Goal: Task Accomplishment & Management: Manage account settings

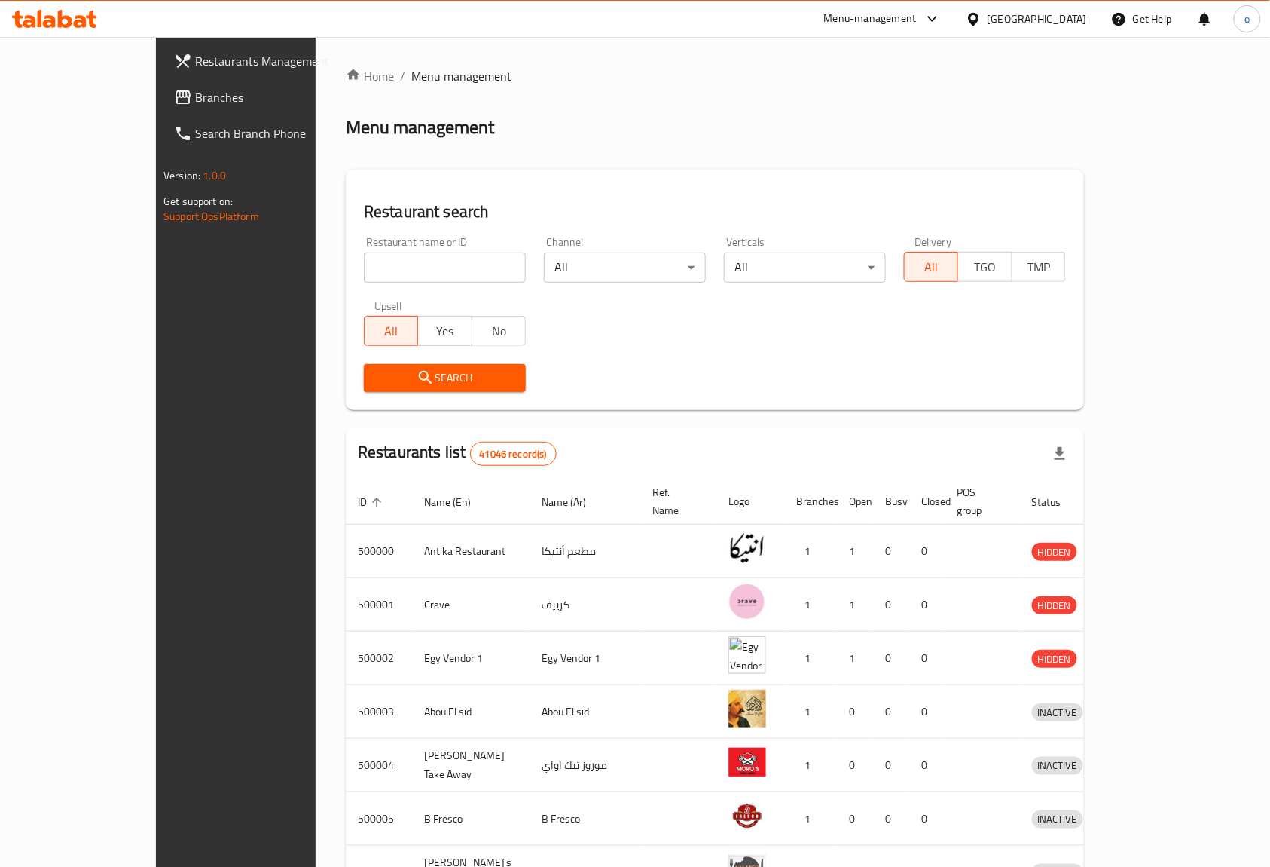
click at [55, 10] on icon at bounding box center [54, 19] width 85 height 18
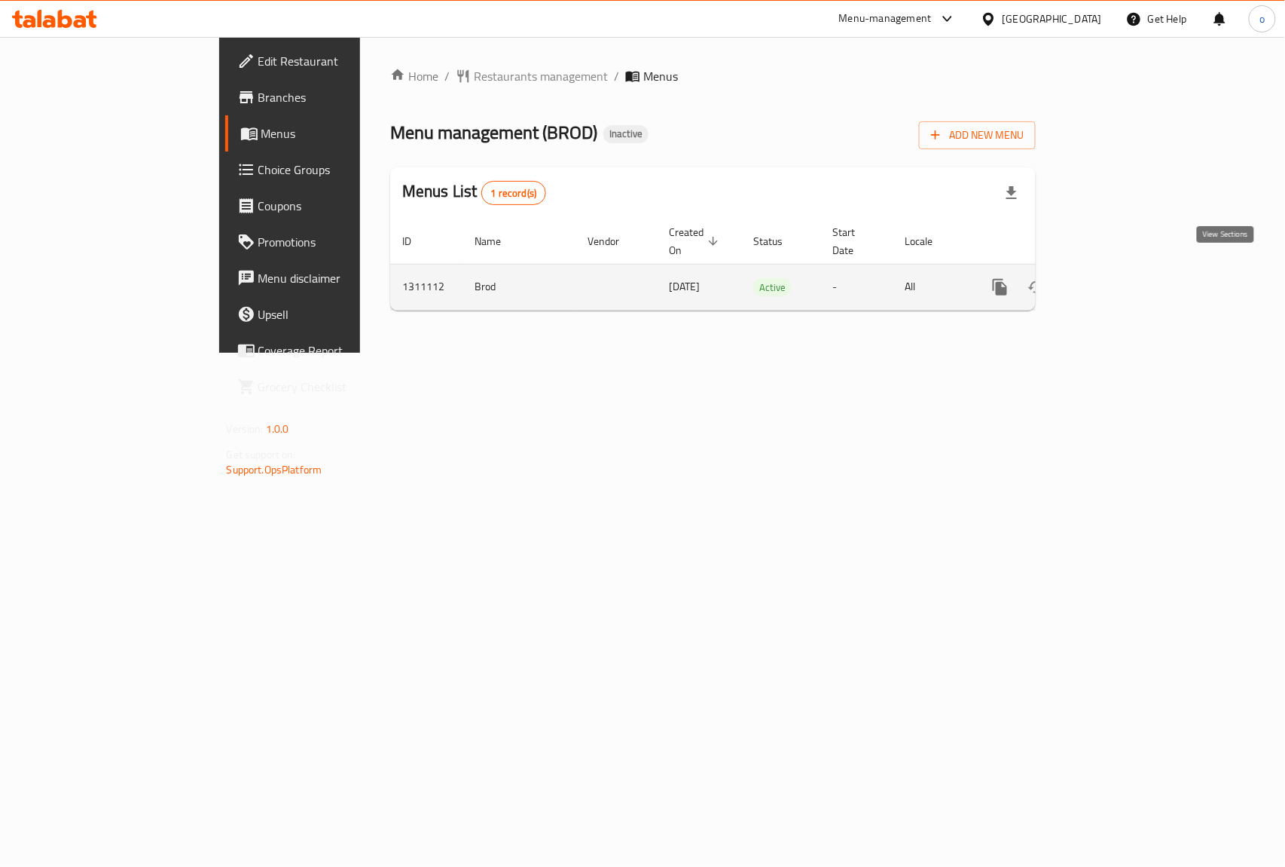
click at [1118, 278] on icon "enhanced table" at bounding box center [1109, 287] width 18 height 18
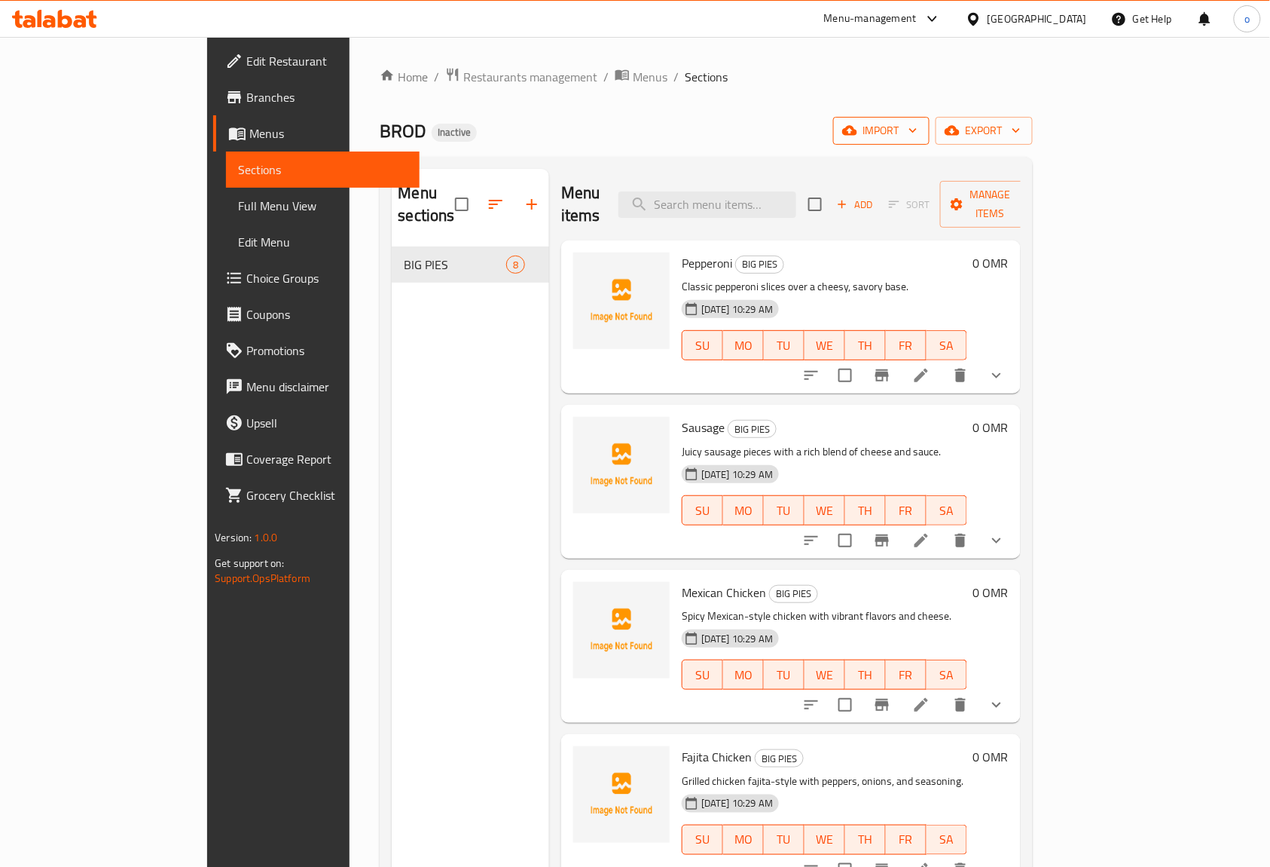
click at [918, 131] on span "import" at bounding box center [881, 130] width 72 height 19
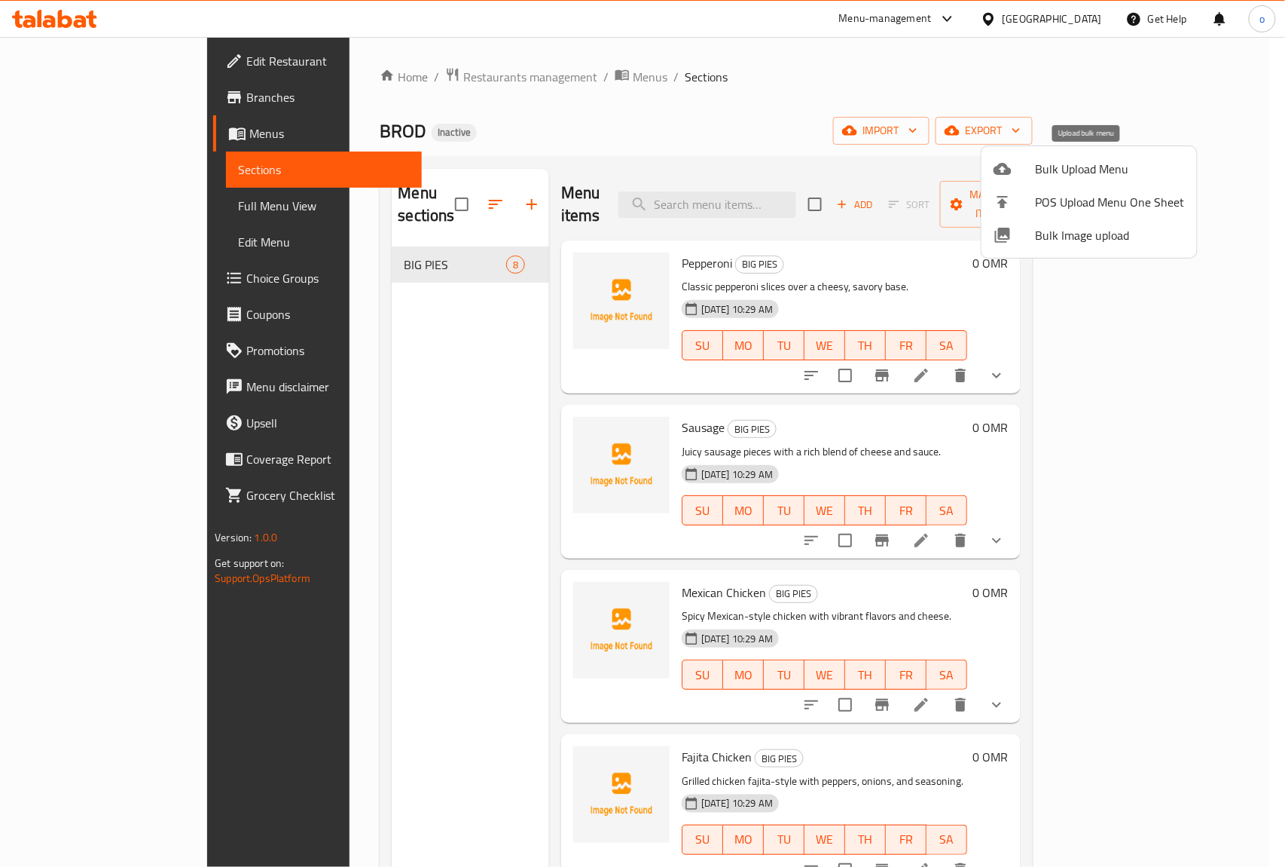
click at [1115, 172] on span "Bulk Upload Menu" at bounding box center [1110, 169] width 149 height 18
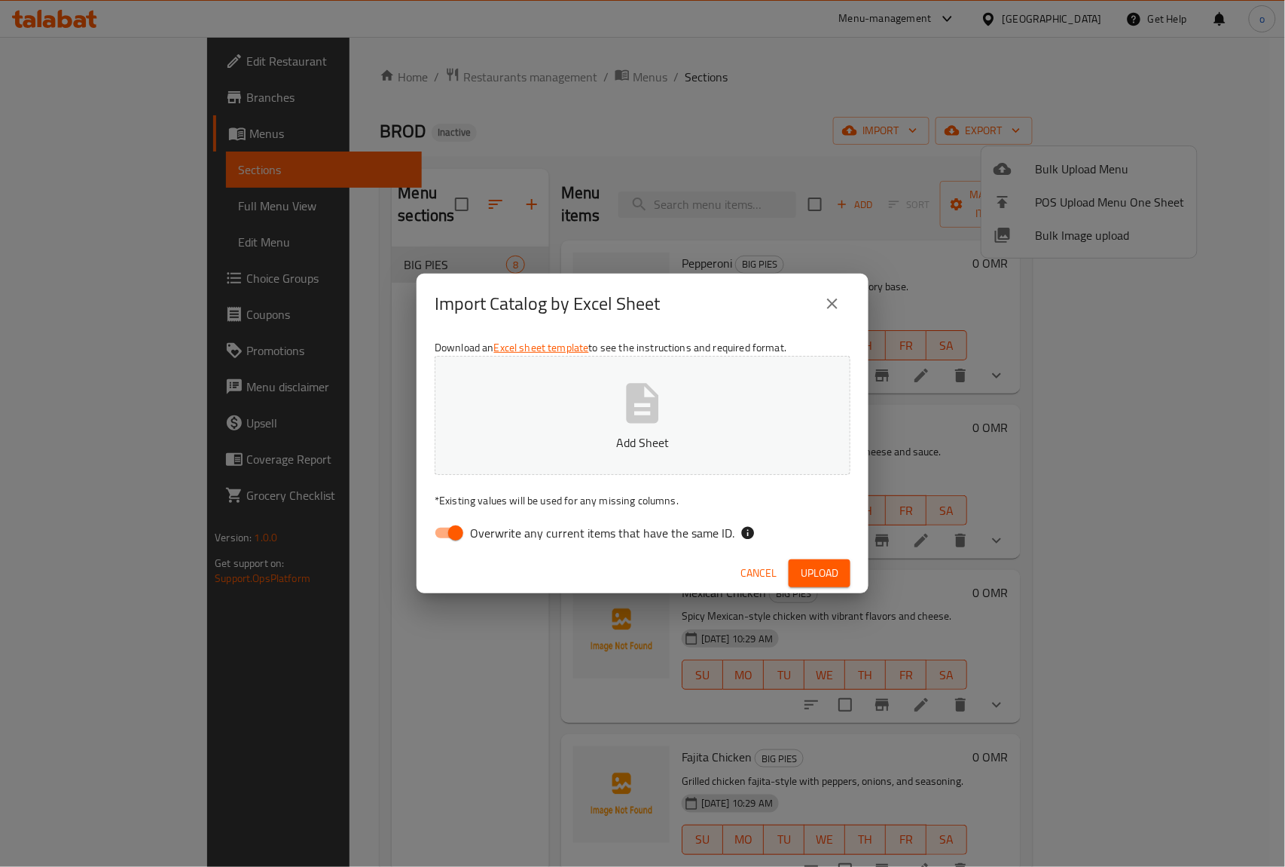
click at [666, 433] on p "Add Sheet" at bounding box center [642, 442] width 369 height 18
click at [835, 301] on icon "close" at bounding box center [832, 303] width 11 height 11
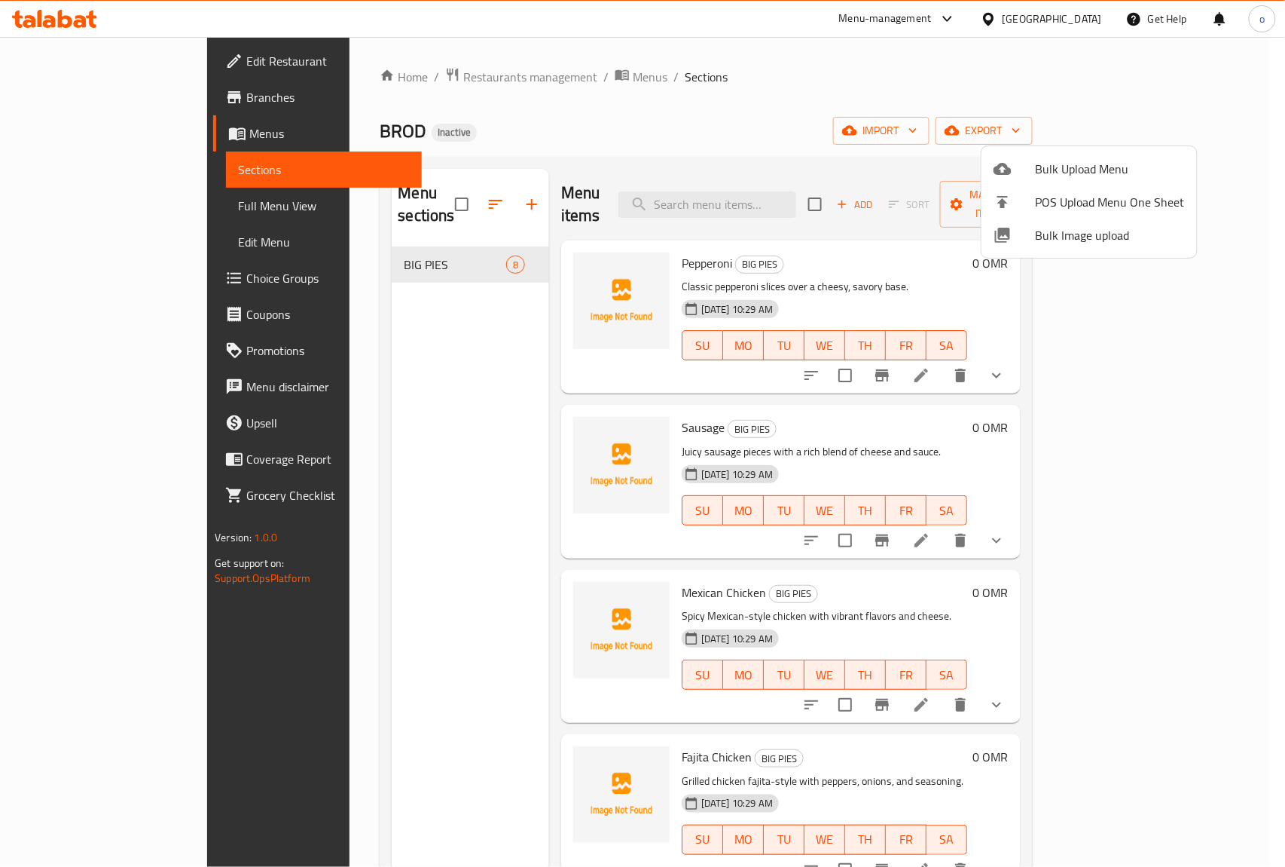
drag, startPoint x: 280, startPoint y: 372, endPoint x: 315, endPoint y: 356, distance: 38.1
click at [283, 368] on div at bounding box center [642, 433] width 1285 height 867
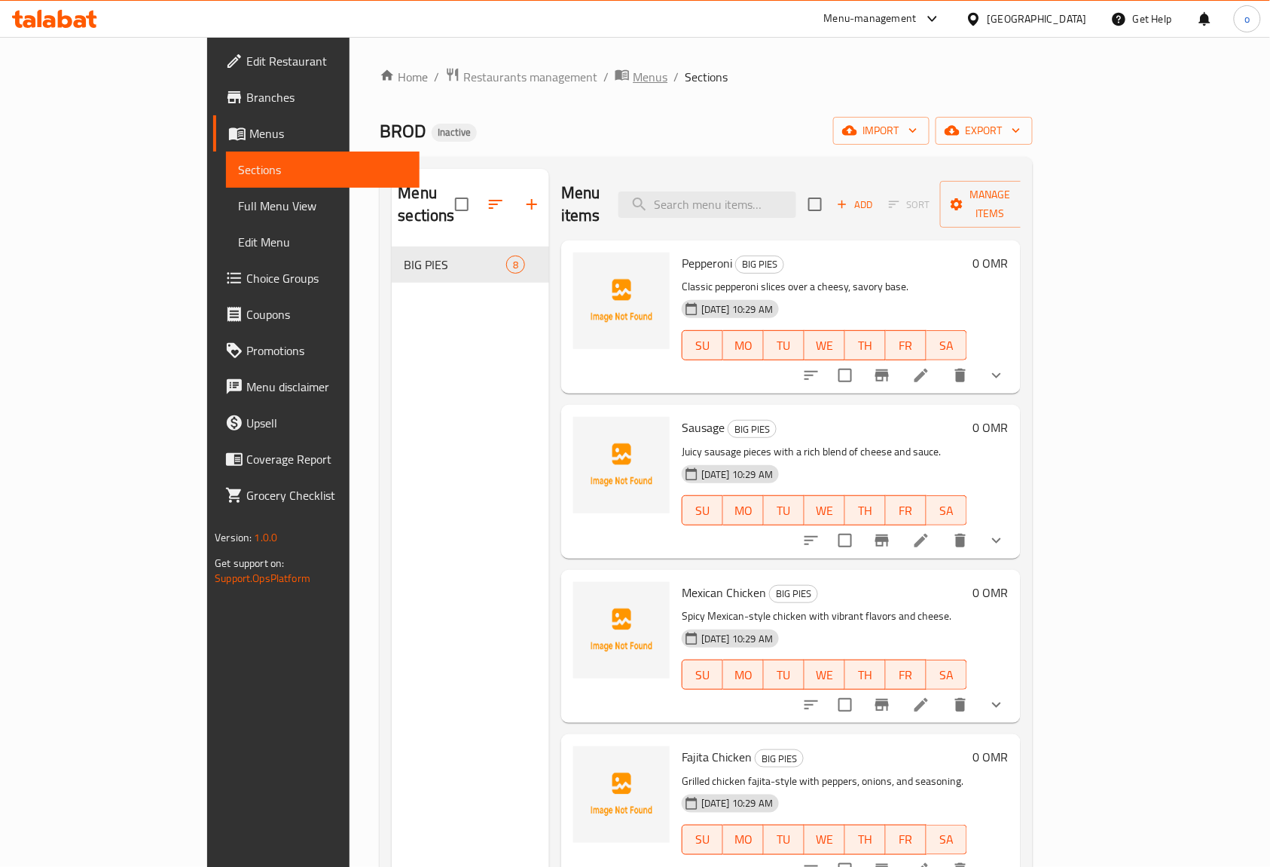
click at [633, 79] on span "Menus" at bounding box center [650, 77] width 35 height 18
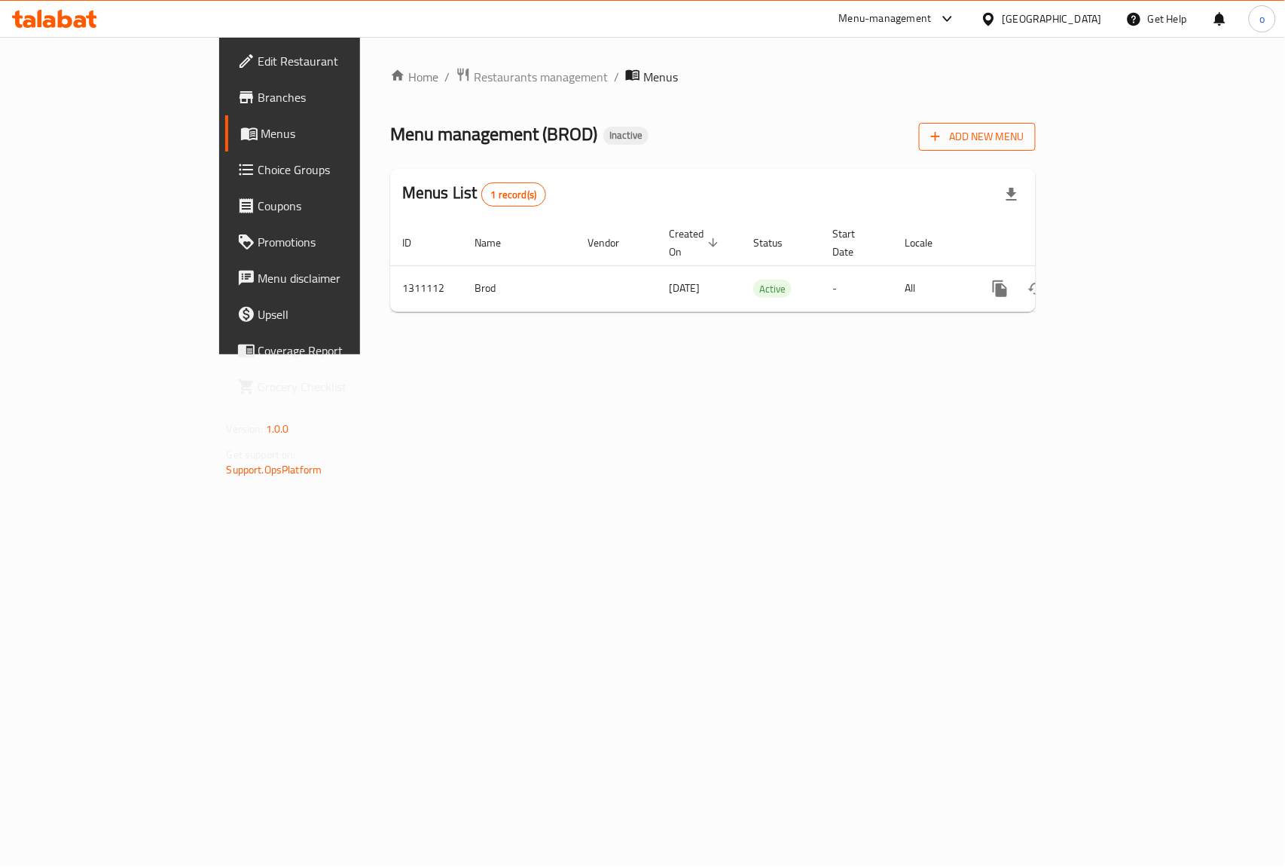
click at [1024, 139] on span "Add New Menu" at bounding box center [977, 136] width 93 height 19
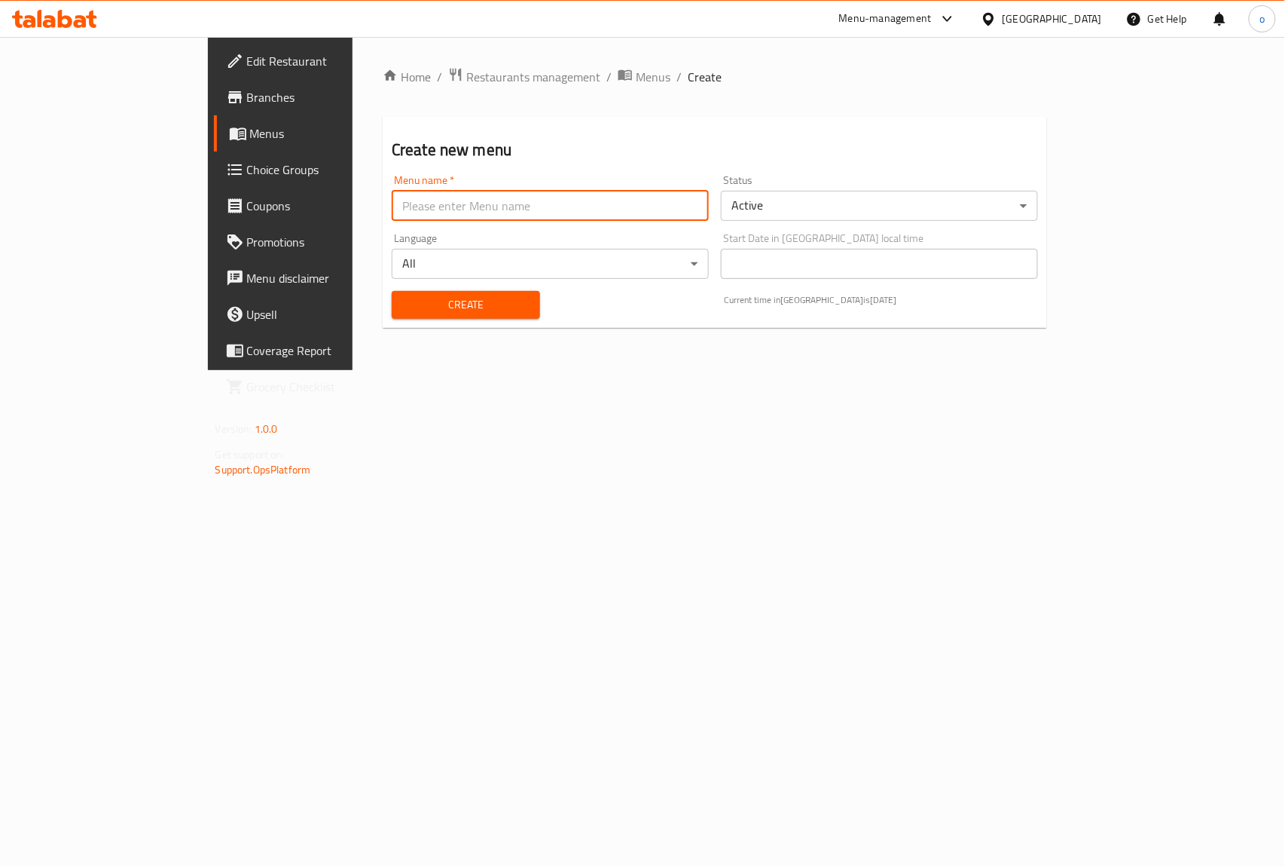
click at [601, 211] on input "text" at bounding box center [550, 206] width 317 height 30
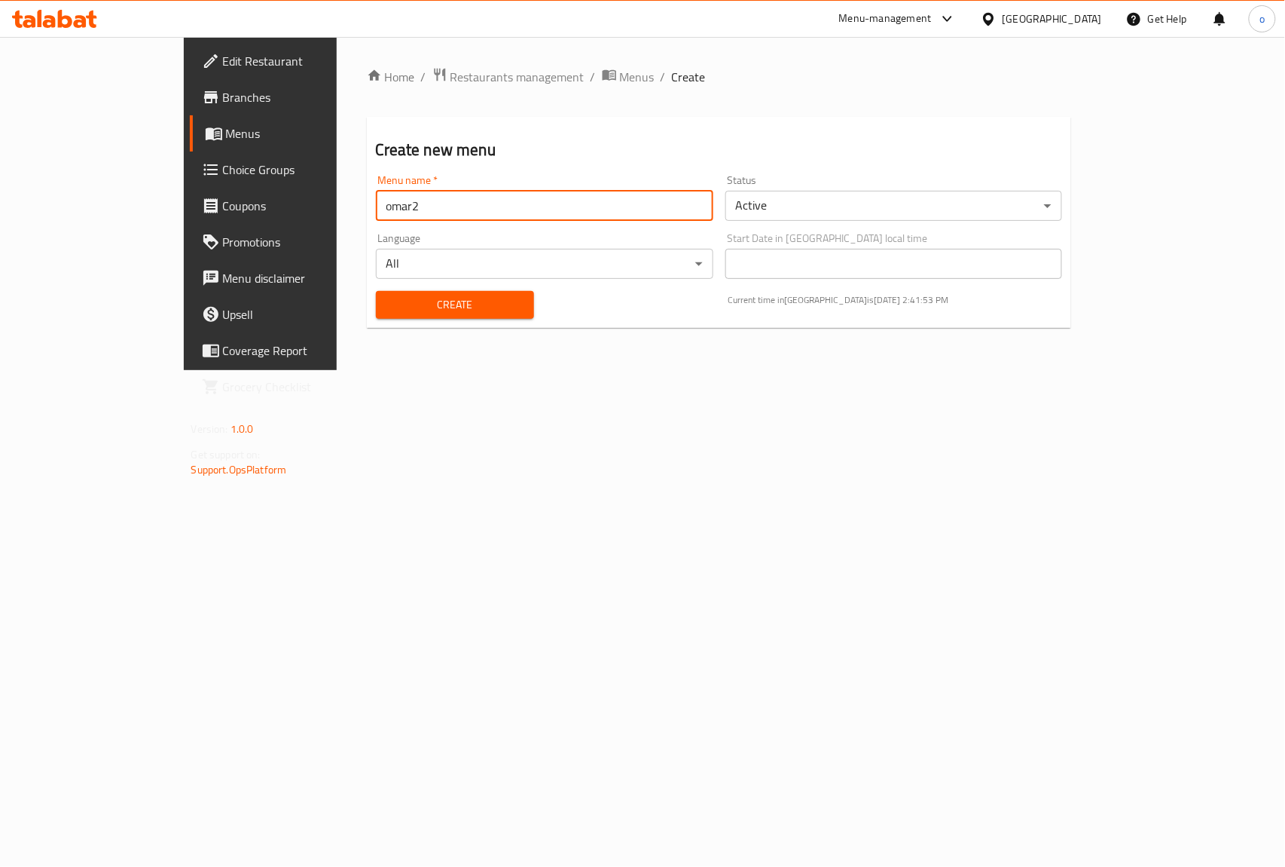
type input "omar2"
click at [445, 295] on span "Create" at bounding box center [455, 304] width 134 height 19
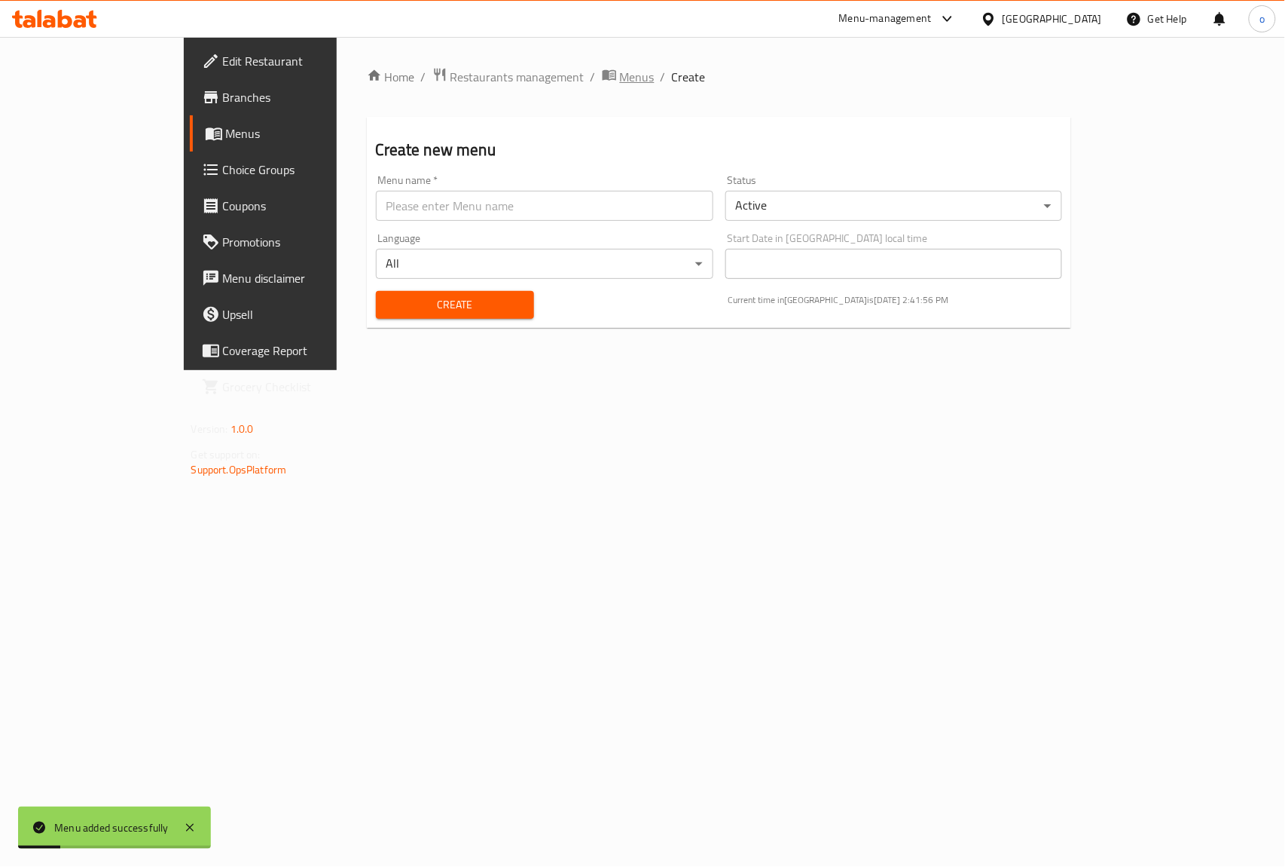
click at [620, 71] on span "Menus" at bounding box center [637, 77] width 35 height 18
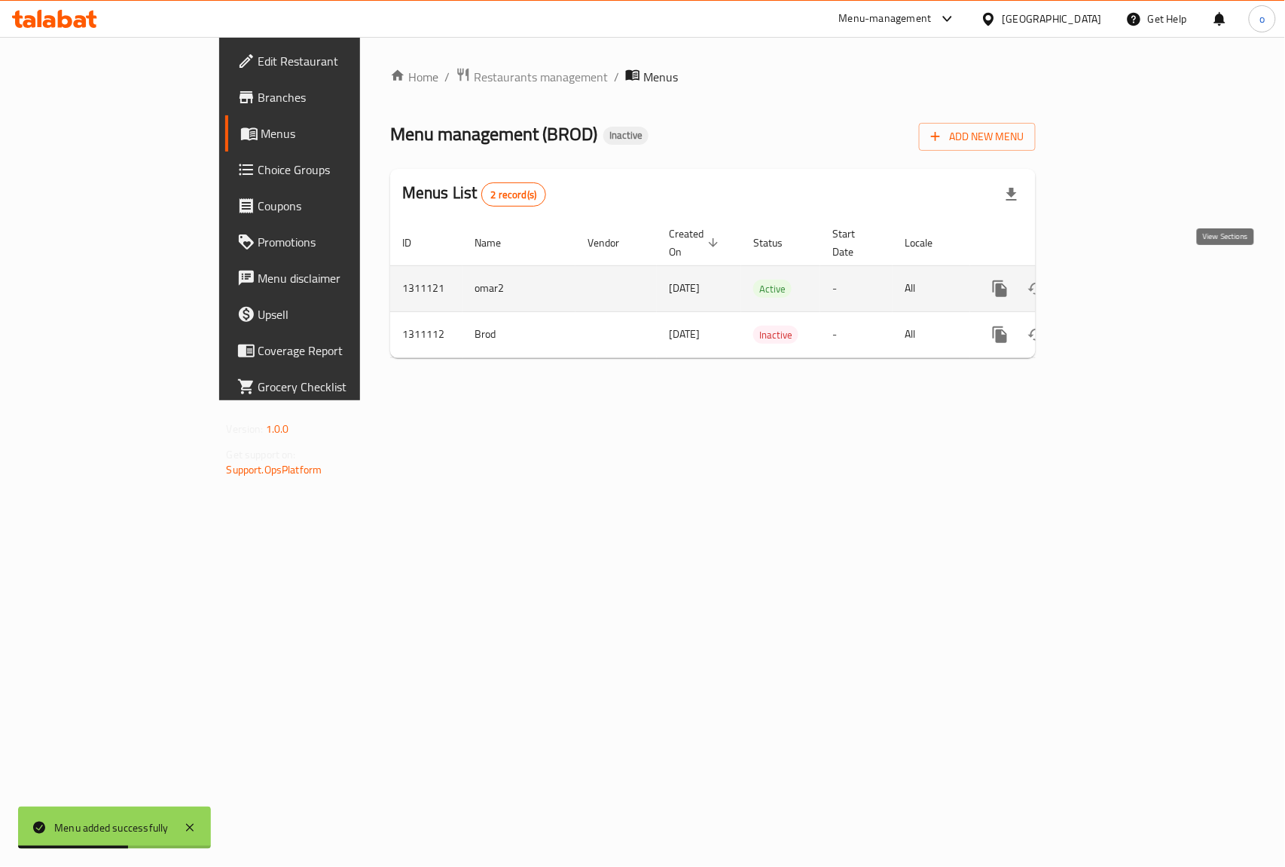
click at [1118, 280] on icon "enhanced table" at bounding box center [1109, 289] width 18 height 18
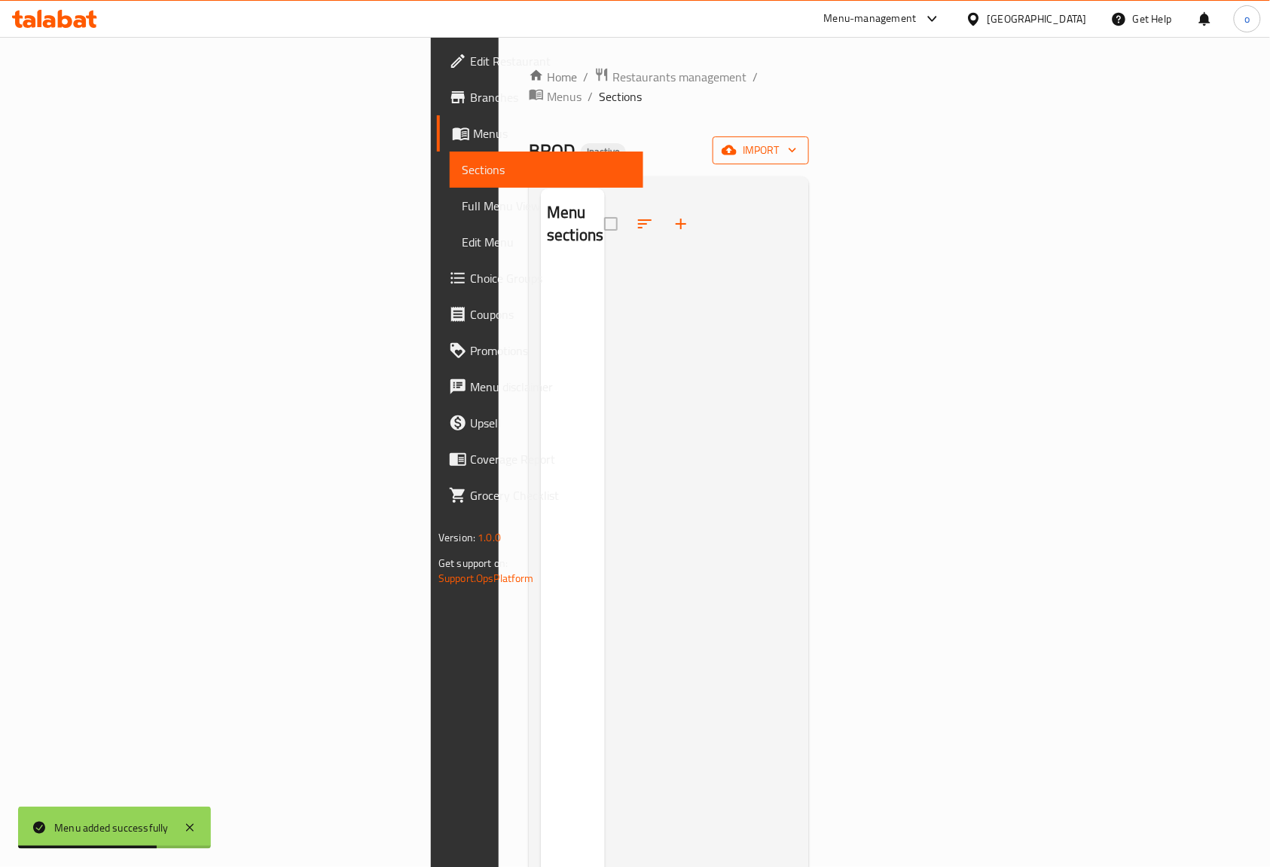
click at [797, 141] on span "import" at bounding box center [761, 150] width 72 height 19
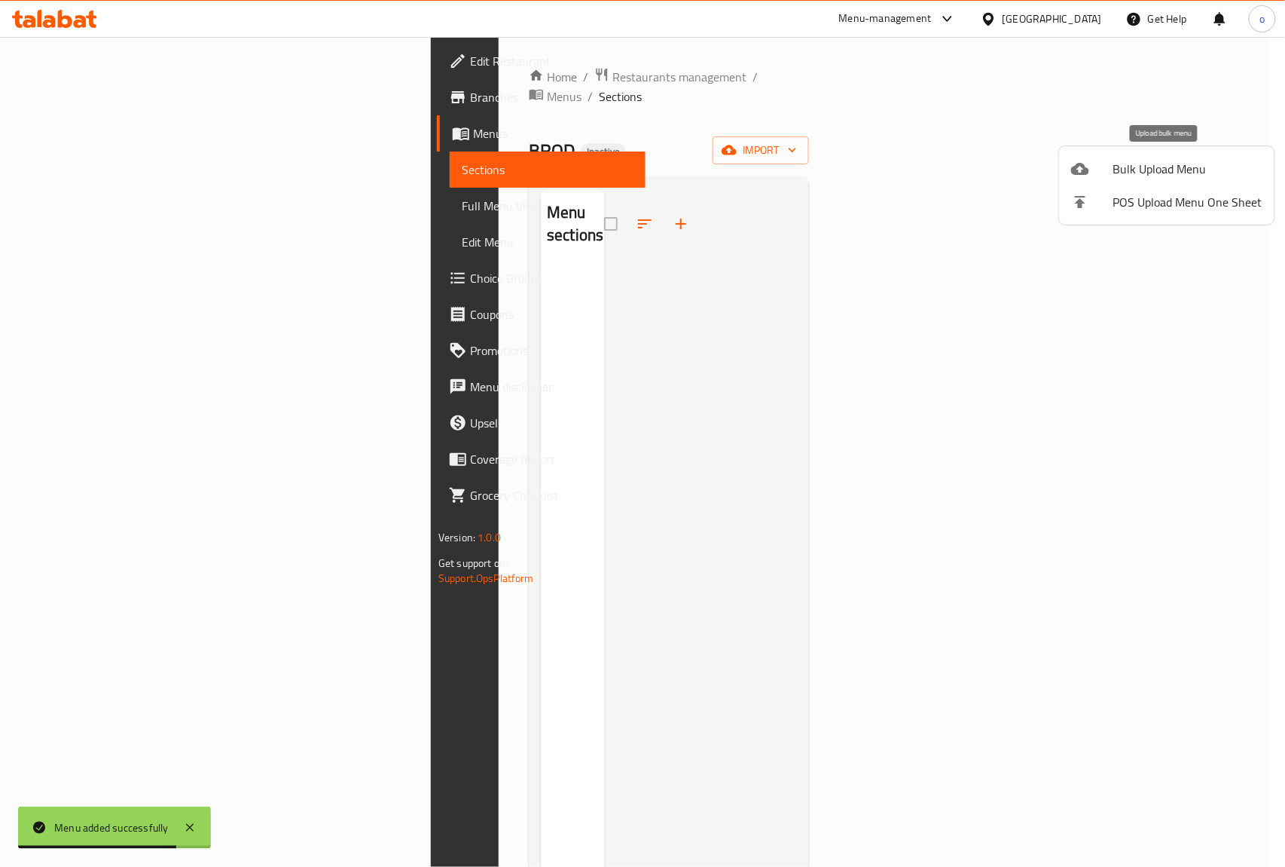
click at [1161, 166] on span "Bulk Upload Menu" at bounding box center [1188, 169] width 149 height 18
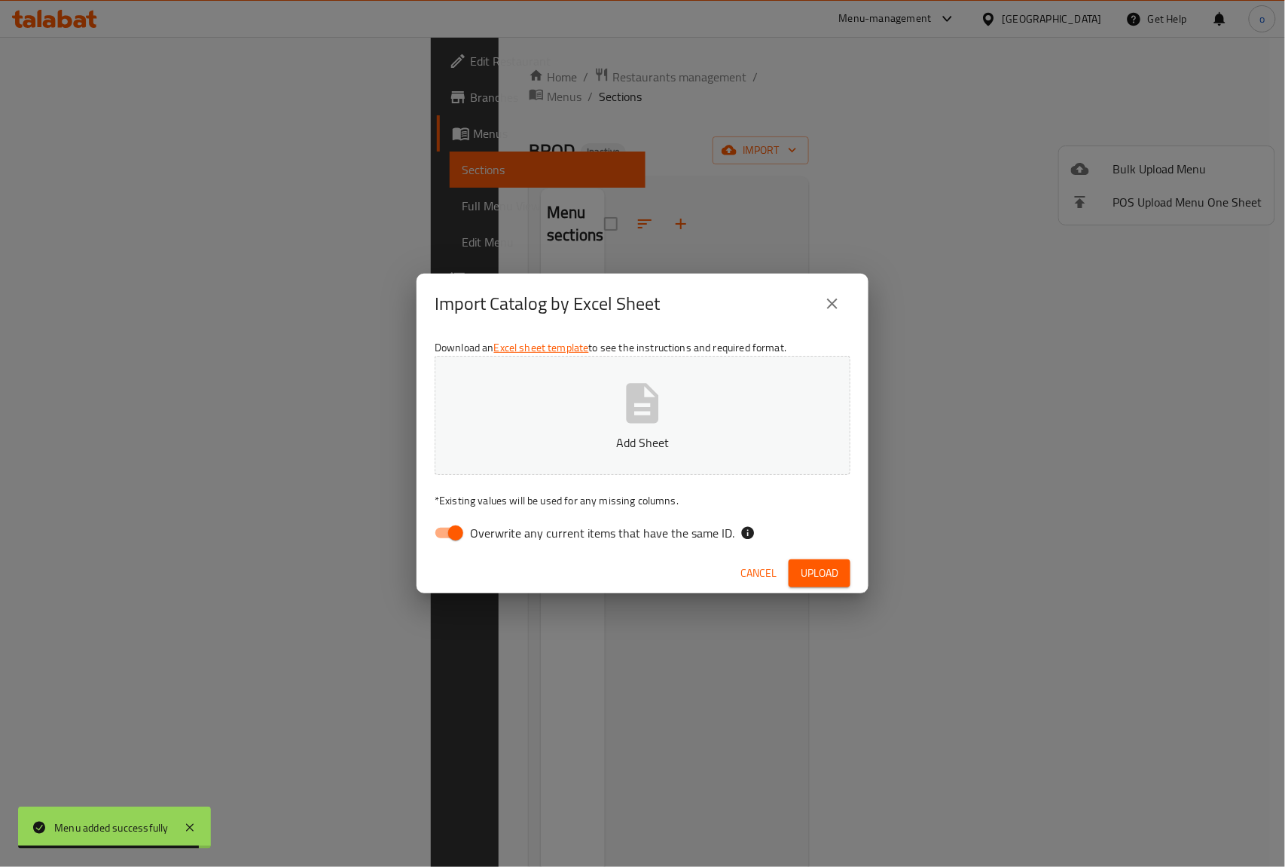
click at [457, 537] on input "Overwrite any current items that have the same ID." at bounding box center [456, 532] width 86 height 29
checkbox input "false"
click at [598, 451] on p "Add Sheet" at bounding box center [642, 442] width 369 height 18
click at [824, 576] on span "Upload" at bounding box center [820, 573] width 38 height 19
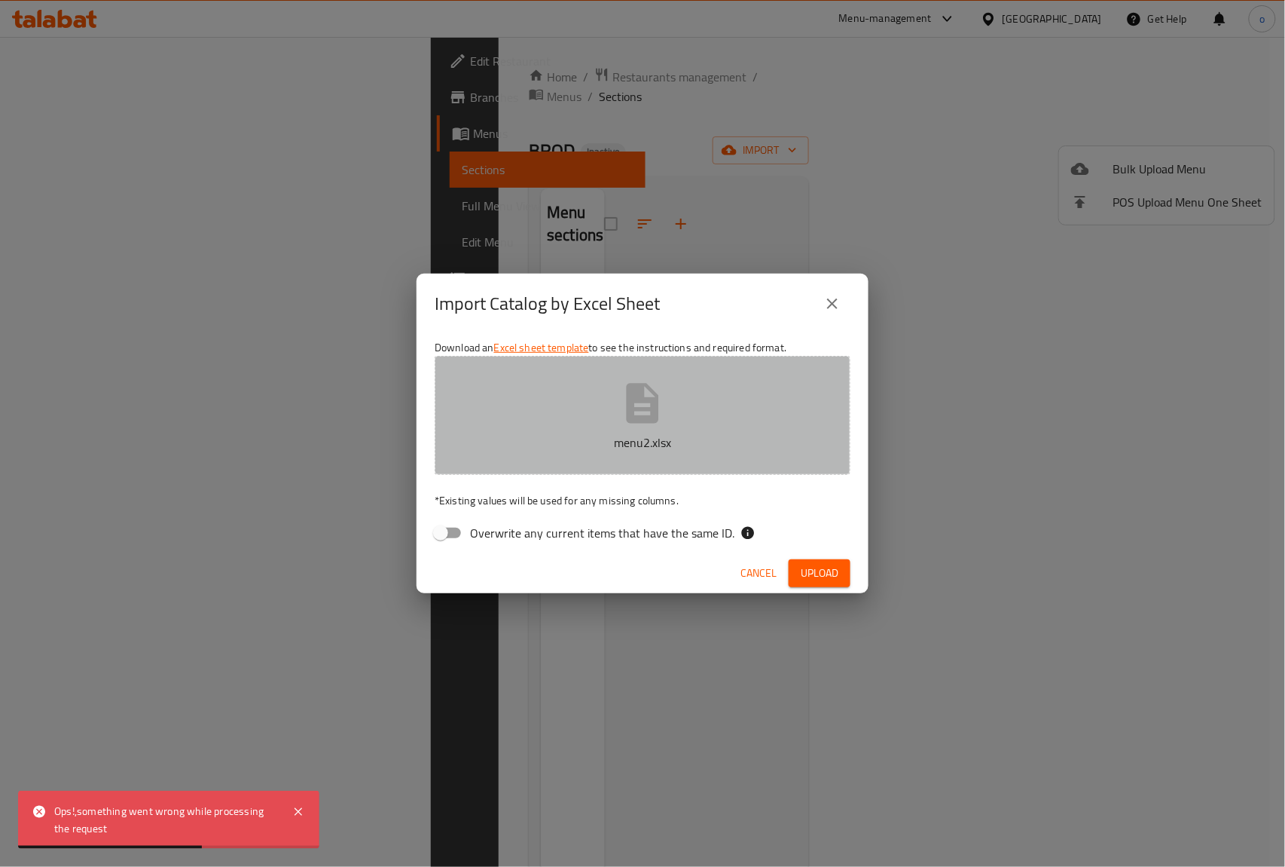
click at [671, 435] on p "menu2.xlsx" at bounding box center [642, 442] width 369 height 18
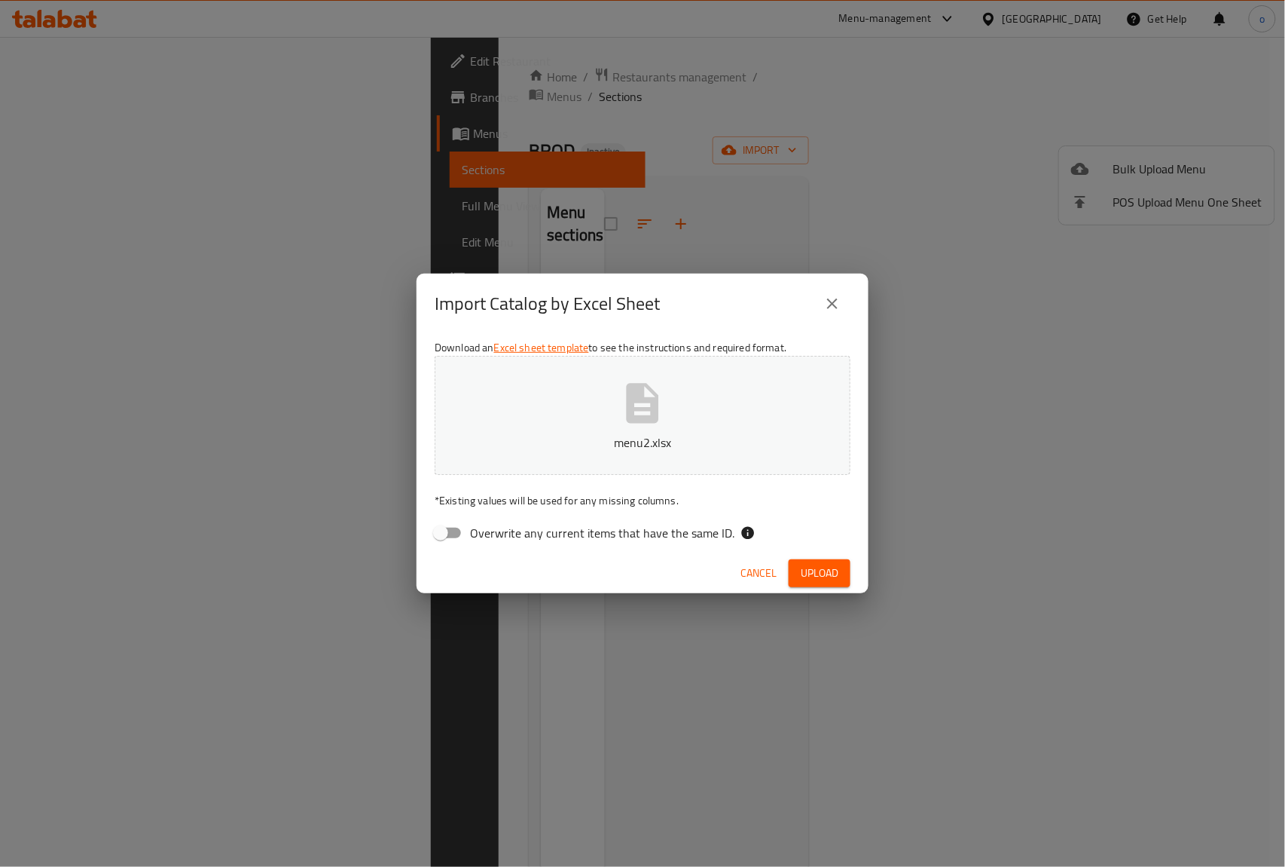
click at [821, 571] on span "Upload" at bounding box center [820, 573] width 38 height 19
click at [648, 436] on p "menu2.xlsx" at bounding box center [642, 442] width 369 height 18
click at [815, 567] on span "Upload" at bounding box center [820, 573] width 38 height 19
click at [670, 433] on p "menu2 (1).xlsx" at bounding box center [642, 442] width 369 height 18
click at [823, 576] on span "Upload" at bounding box center [820, 573] width 38 height 19
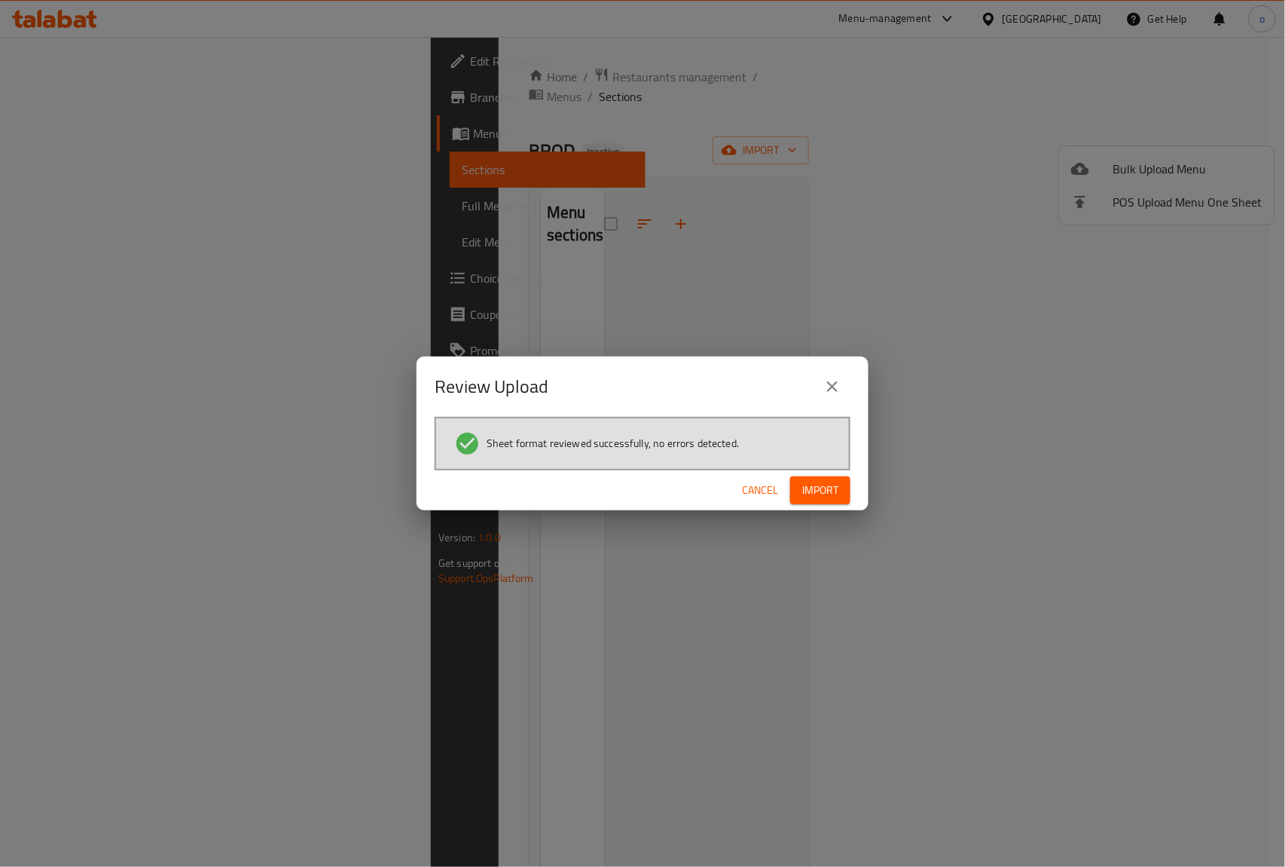
click at [833, 500] on button "Import" at bounding box center [820, 490] width 60 height 28
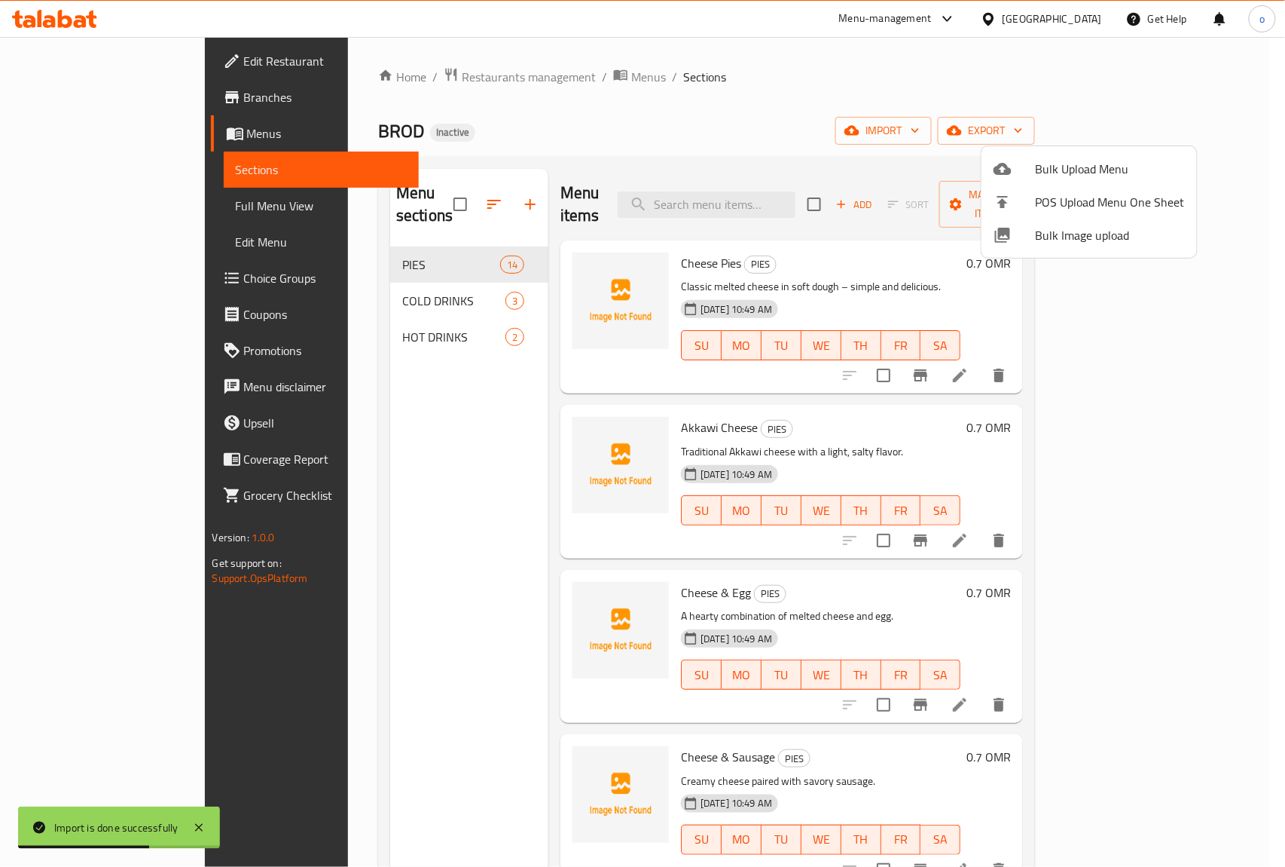
click at [814, 133] on div at bounding box center [642, 433] width 1285 height 867
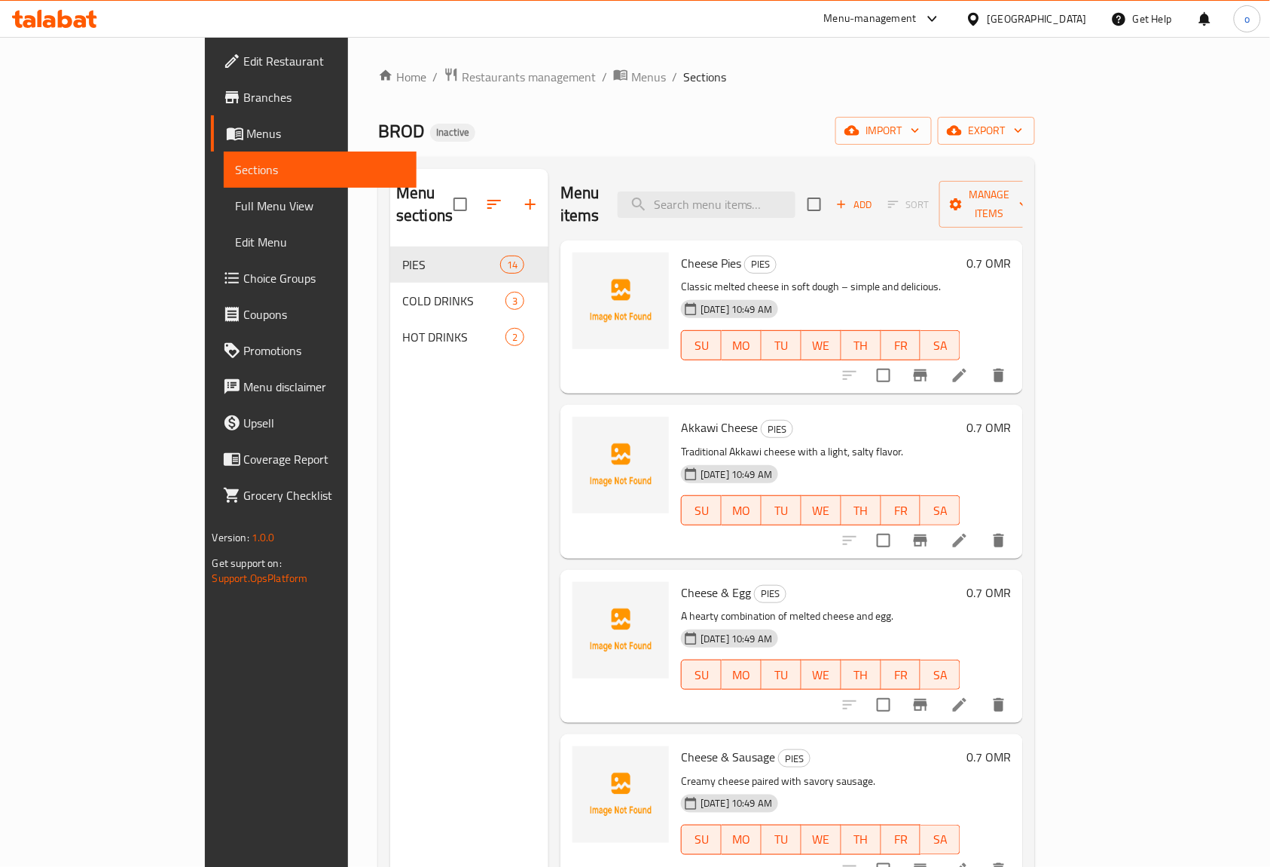
click at [879, 95] on div "Home / Restaurants management / Menus / Sections BROD Inactive import export Me…" at bounding box center [706, 557] width 657 height 980
click at [236, 202] on span "Full Menu View" at bounding box center [321, 206] width 170 height 18
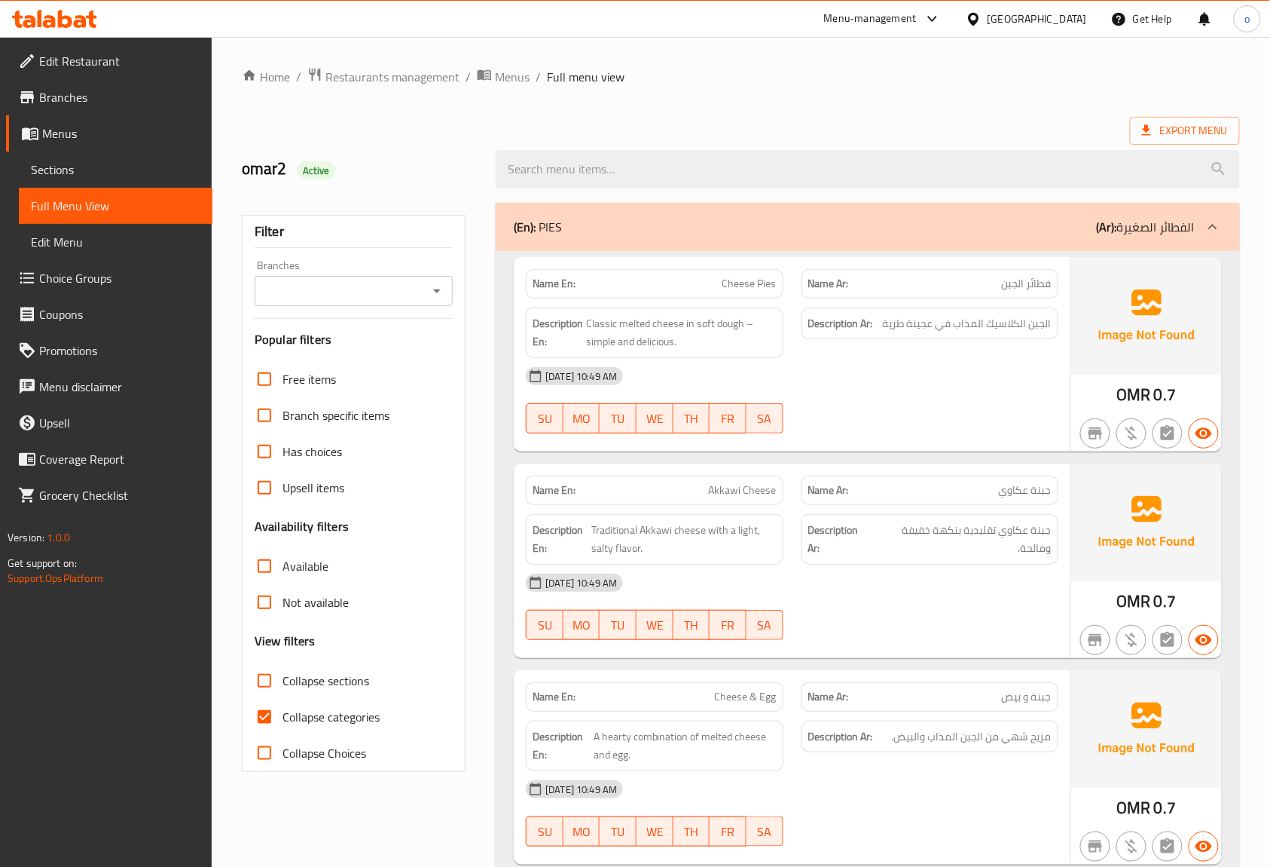
click at [914, 84] on ol "Home / Restaurants management / Menus / Full menu view" at bounding box center [741, 77] width 998 height 20
click at [265, 712] on input "Collapse categories" at bounding box center [264, 716] width 36 height 36
checkbox input "false"
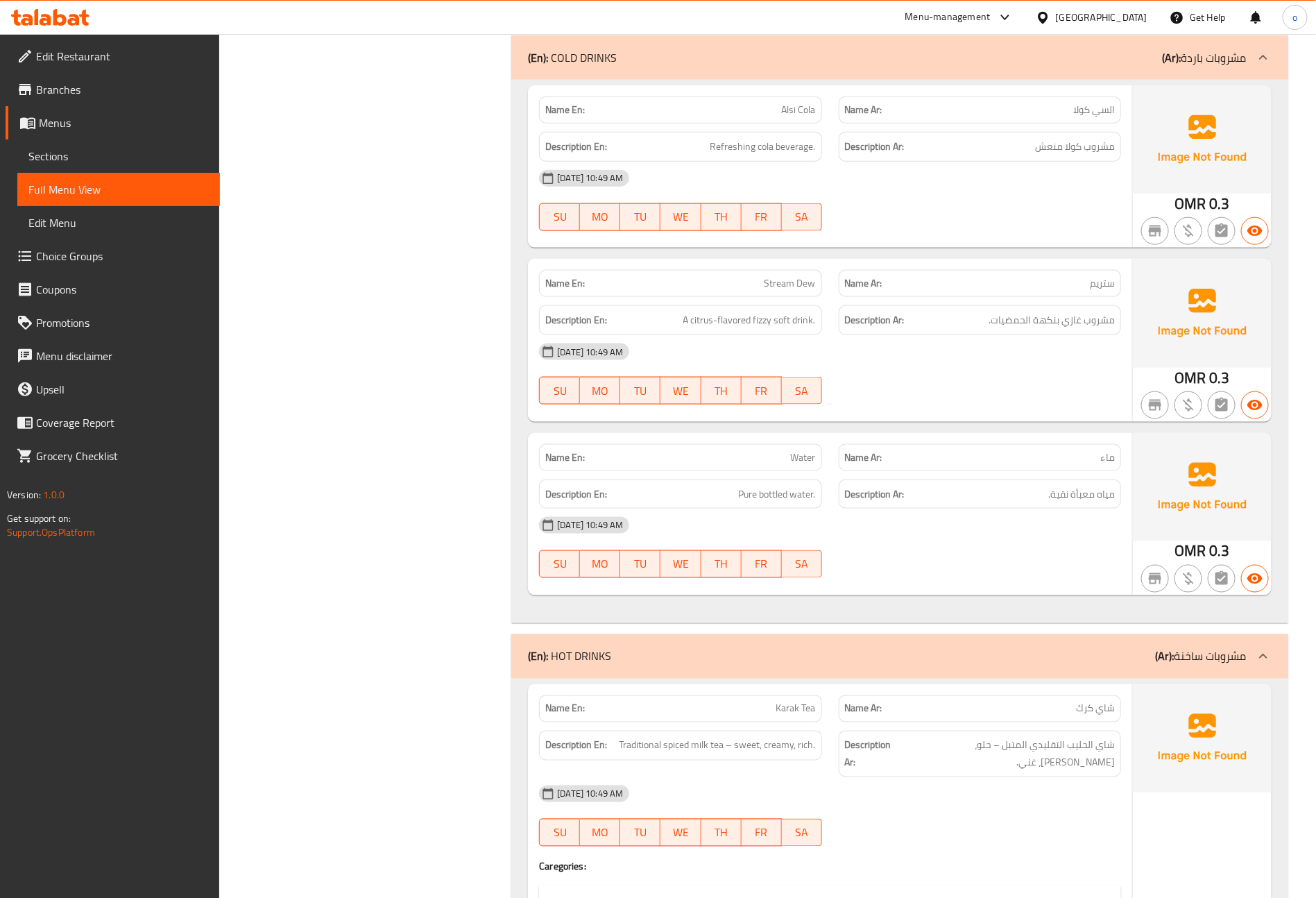
scroll to position [2910, 0]
